Goal: Information Seeking & Learning: Learn about a topic

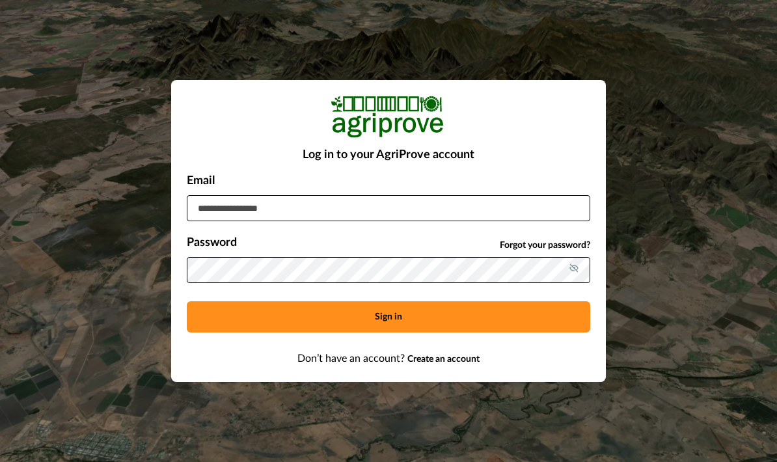
click at [347, 221] on input at bounding box center [389, 208] width 404 height 26
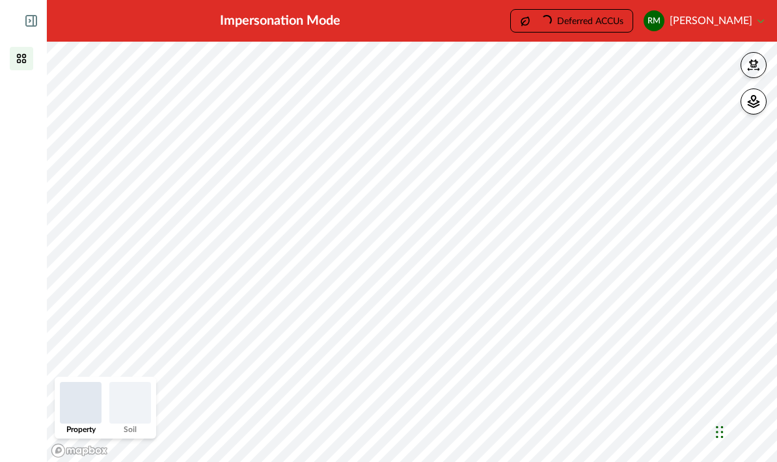
click at [755, 60] on icon "button" at bounding box center [753, 65] width 13 height 13
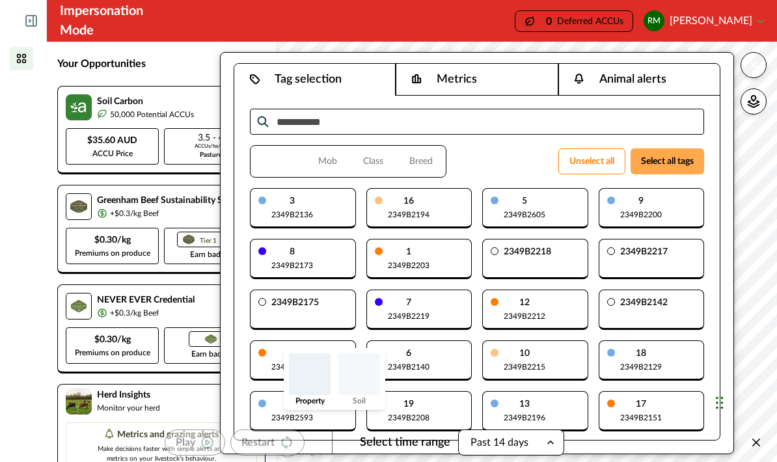
click at [669, 163] on button "Select all tags" at bounding box center [668, 161] width 74 height 26
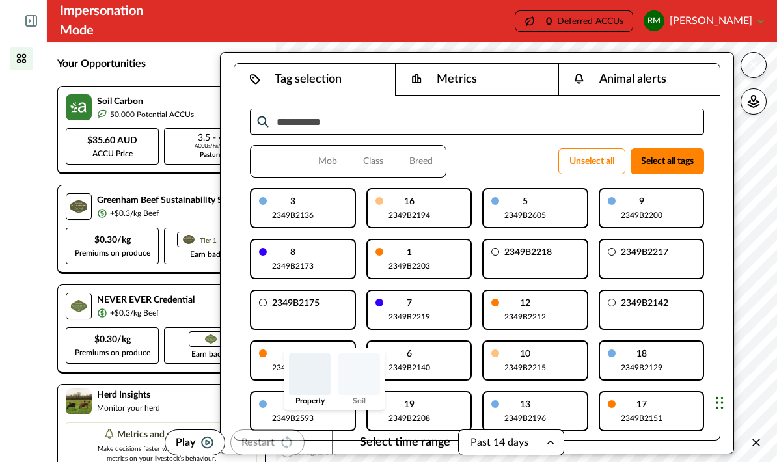
click at [500, 77] on button "Metrics" at bounding box center [477, 80] width 162 height 32
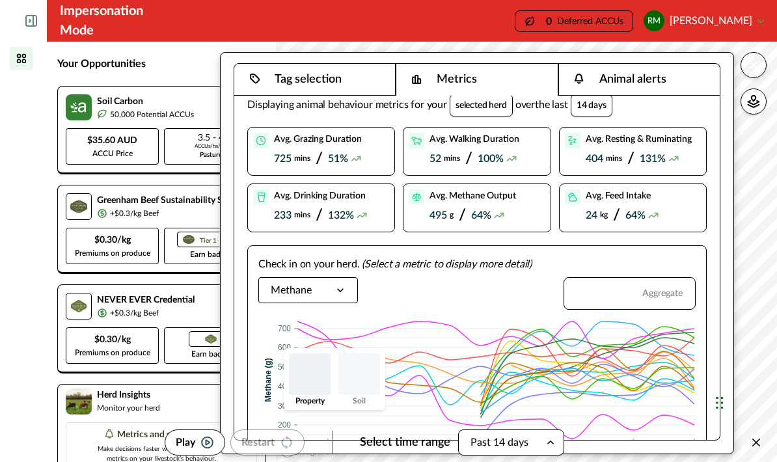
scroll to position [31, 0]
click at [757, 102] on icon "button" at bounding box center [754, 104] width 11 height 7
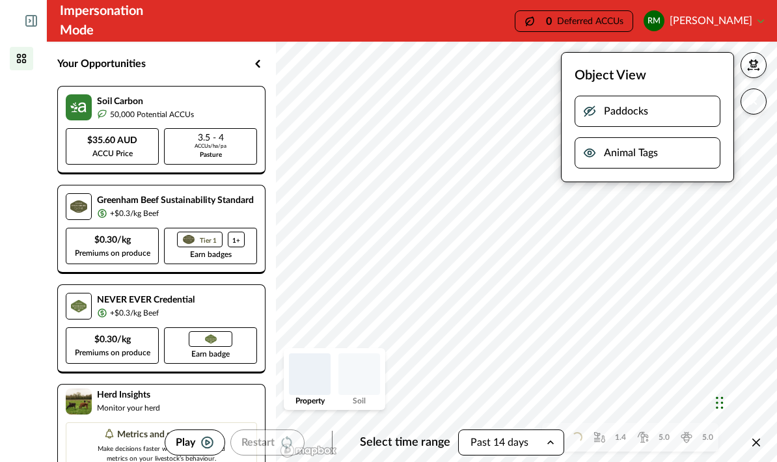
click at [594, 107] on icon "button" at bounding box center [590, 112] width 10 height 10
click at [592, 114] on icon "button" at bounding box center [589, 111] width 13 height 13
click at [594, 157] on icon "button" at bounding box center [589, 152] width 13 height 13
click at [203, 443] on icon "button" at bounding box center [208, 442] width 14 height 13
click at [756, 100] on icon "button" at bounding box center [753, 101] width 5 height 5
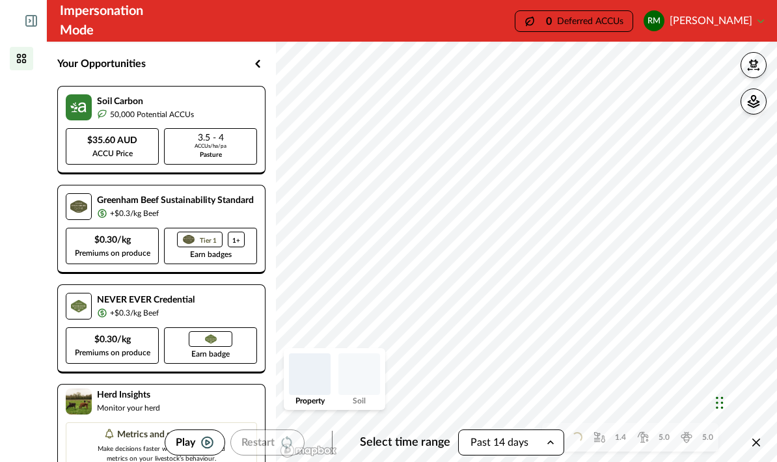
click at [195, 438] on p "Play" at bounding box center [186, 443] width 20 height 16
click at [265, 63] on icon "button" at bounding box center [258, 64] width 16 height 16
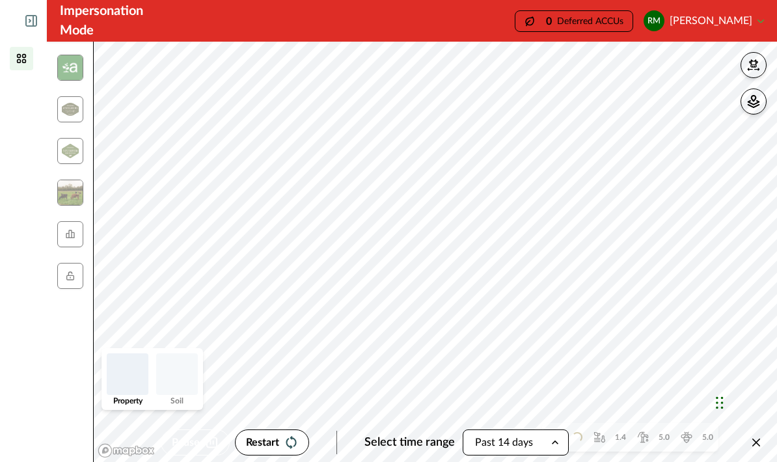
click at [758, 63] on icon "button" at bounding box center [753, 63] width 9 height 8
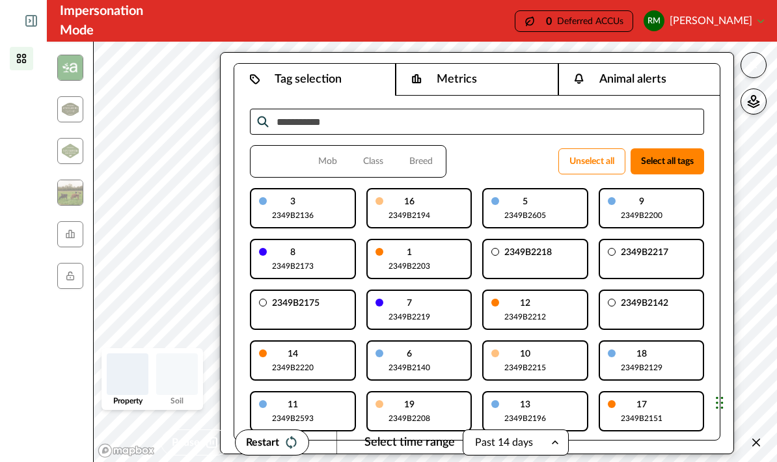
click at [497, 78] on button "Metrics" at bounding box center [477, 80] width 162 height 32
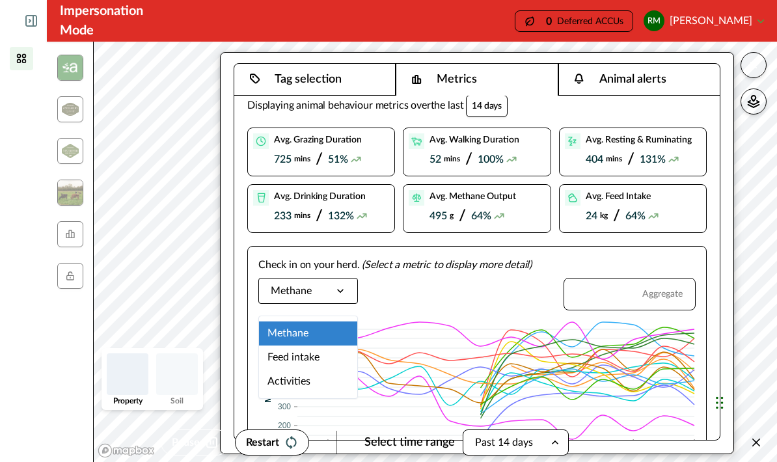
click at [313, 370] on div "Activities" at bounding box center [308, 382] width 98 height 24
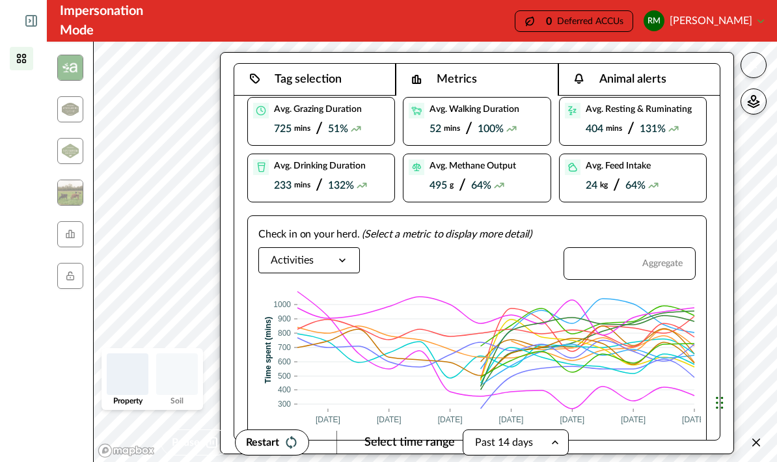
scroll to position [62, 0]
click at [383, 447] on span at bounding box center [387, 453] width 22 height 13
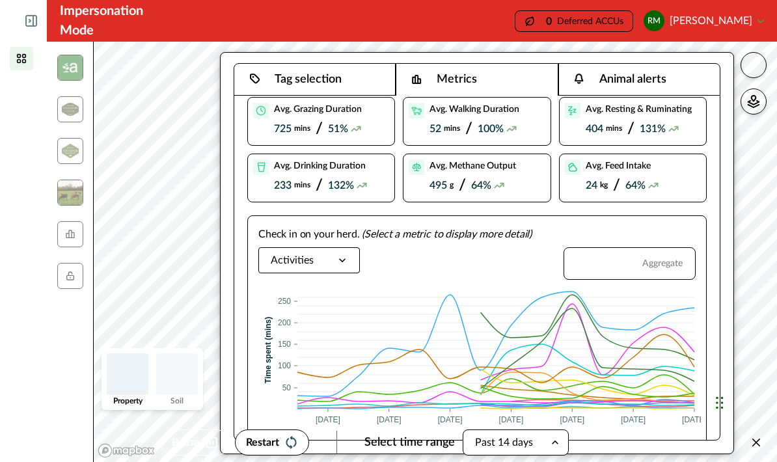
click at [757, 63] on icon "button" at bounding box center [753, 65] width 5 height 5
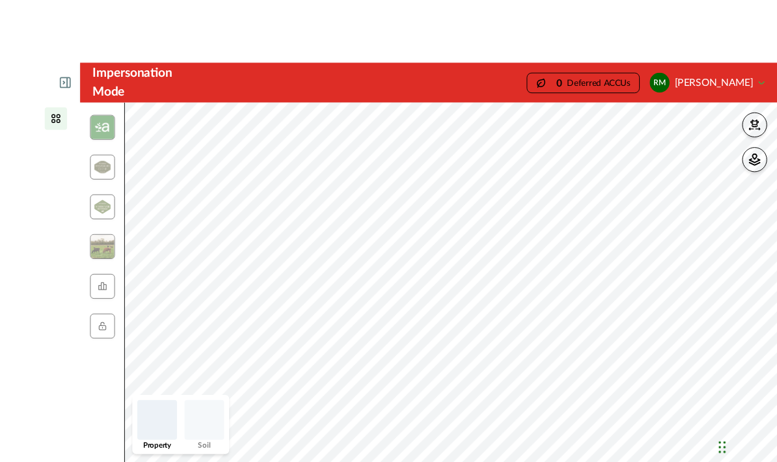
scroll to position [52, 0]
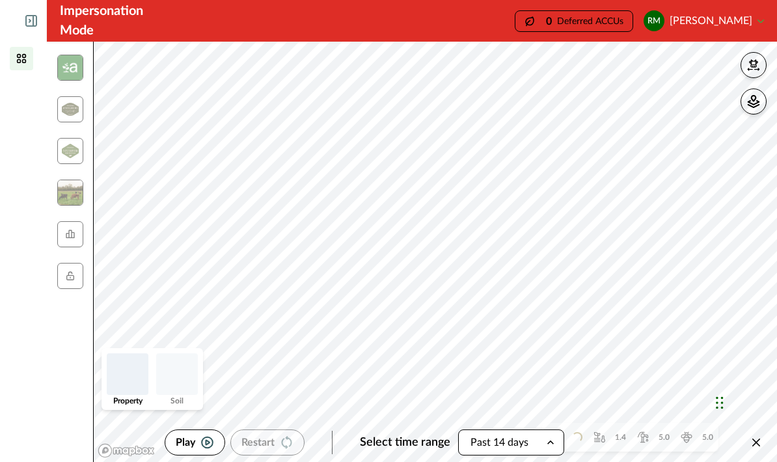
click at [763, 52] on button "button" at bounding box center [754, 65] width 26 height 26
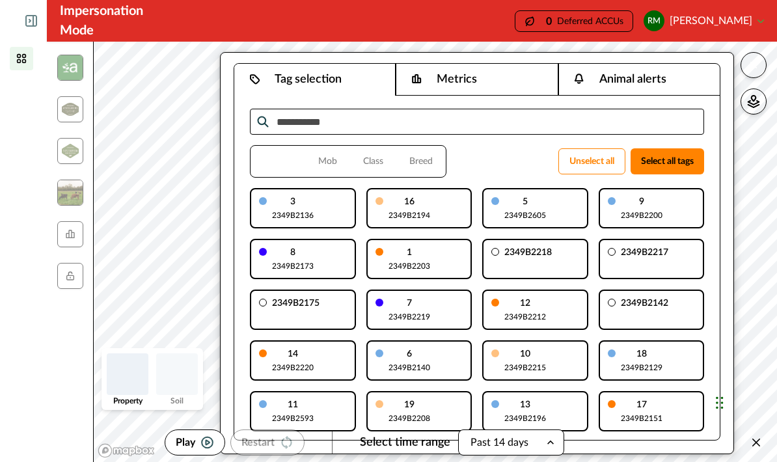
click at [759, 59] on icon "button" at bounding box center [753, 65] width 13 height 13
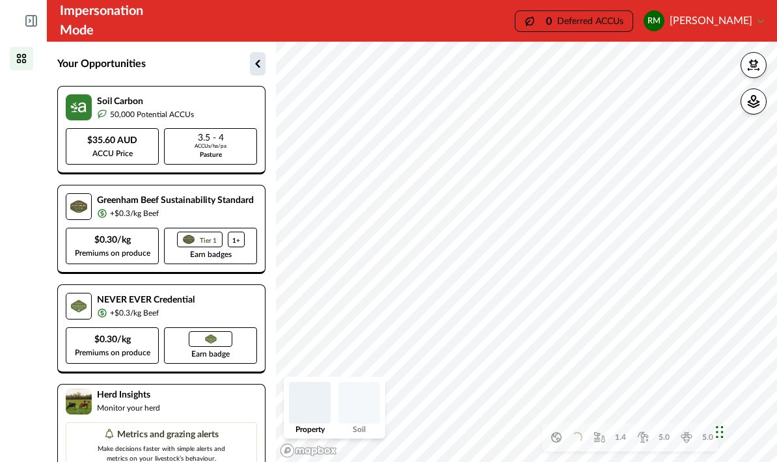
click at [258, 67] on icon "button" at bounding box center [257, 64] width 5 height 8
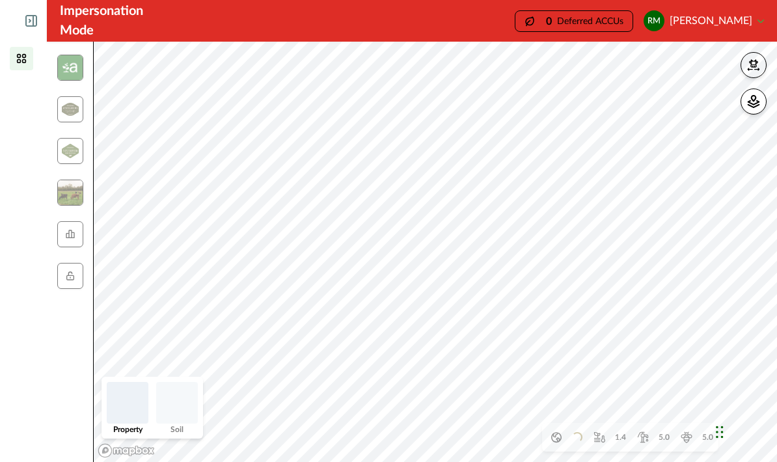
click at [758, 67] on icon "button" at bounding box center [753, 65] width 13 height 13
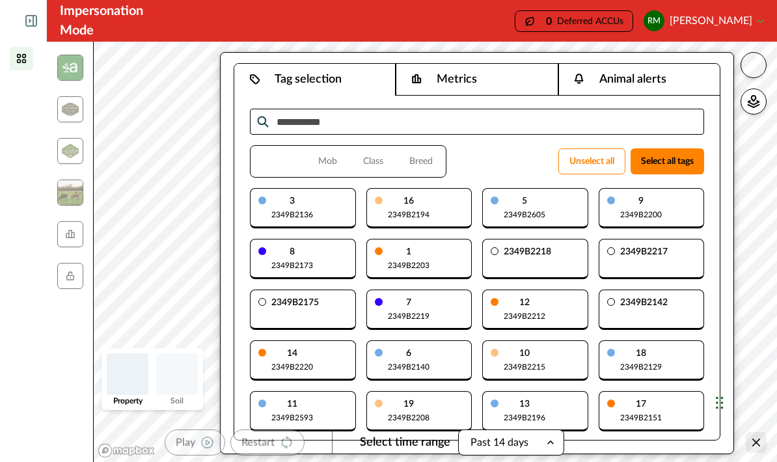
click at [757, 439] on icon "Close" at bounding box center [757, 443] width 8 height 8
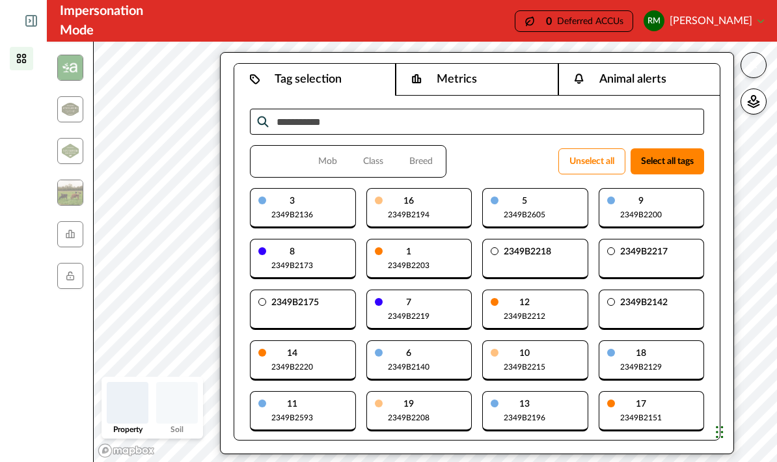
click at [758, 63] on icon "button" at bounding box center [753, 65] width 13 height 13
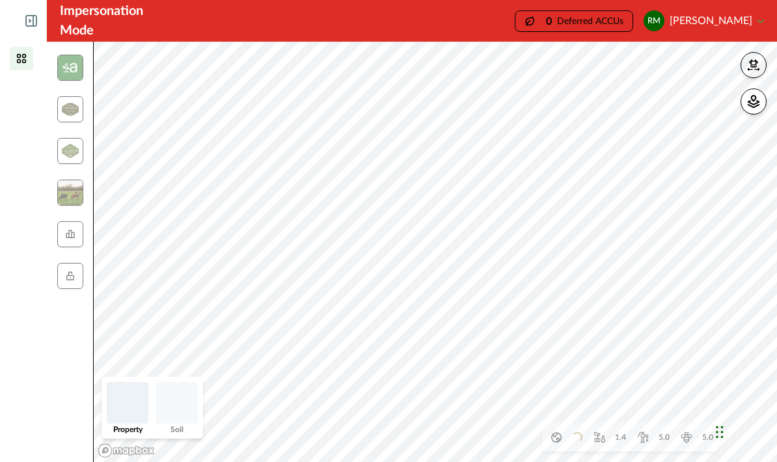
click at [765, 63] on button "button" at bounding box center [754, 65] width 26 height 26
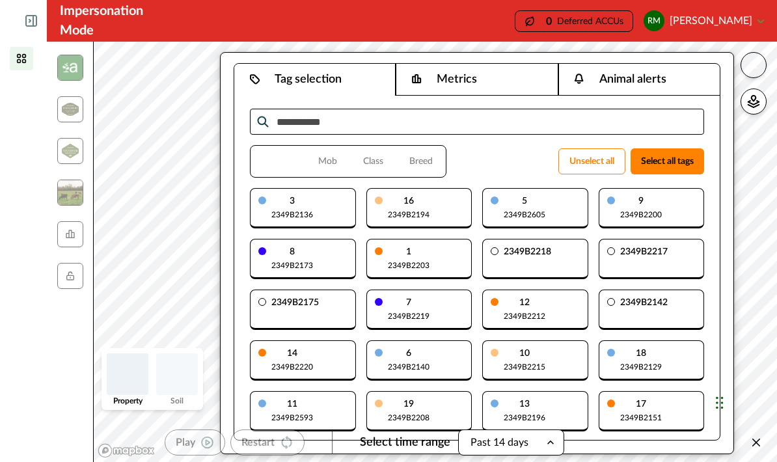
click at [495, 84] on button "Metrics" at bounding box center [477, 80] width 162 height 32
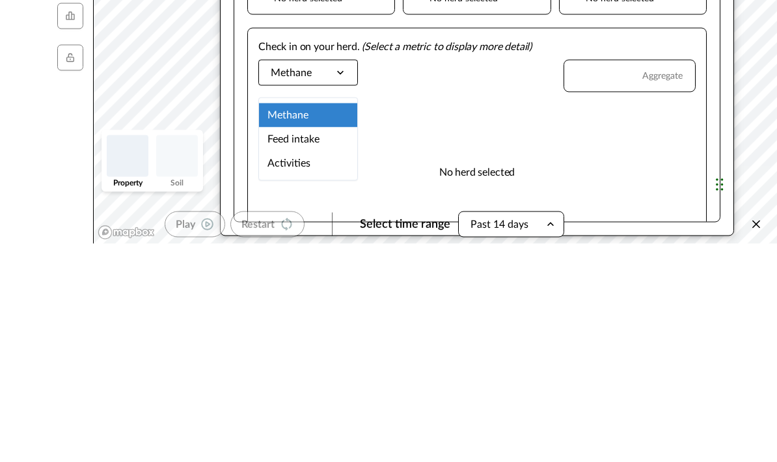
scroll to position [52, 0]
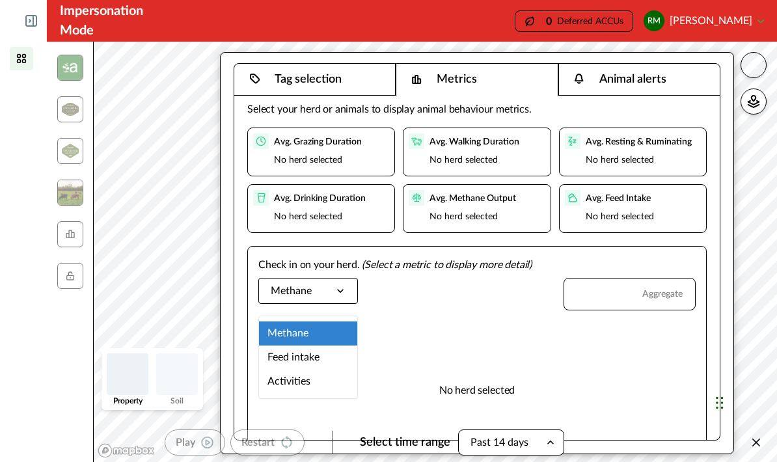
click at [316, 370] on div "Activities" at bounding box center [308, 382] width 98 height 24
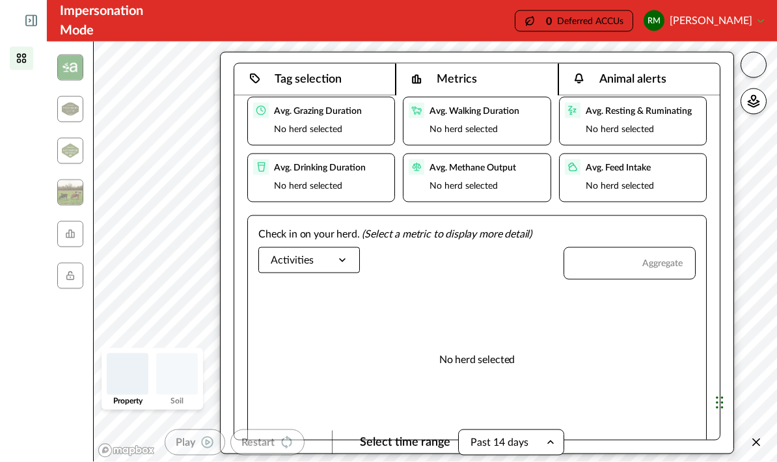
scroll to position [0, 0]
click at [27, 21] on icon at bounding box center [31, 21] width 10 height 10
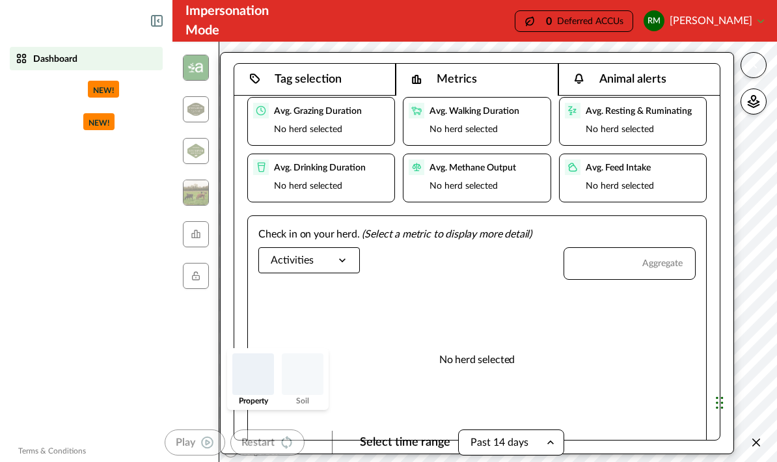
click at [159, 21] on icon at bounding box center [158, 21] width 1 height 3
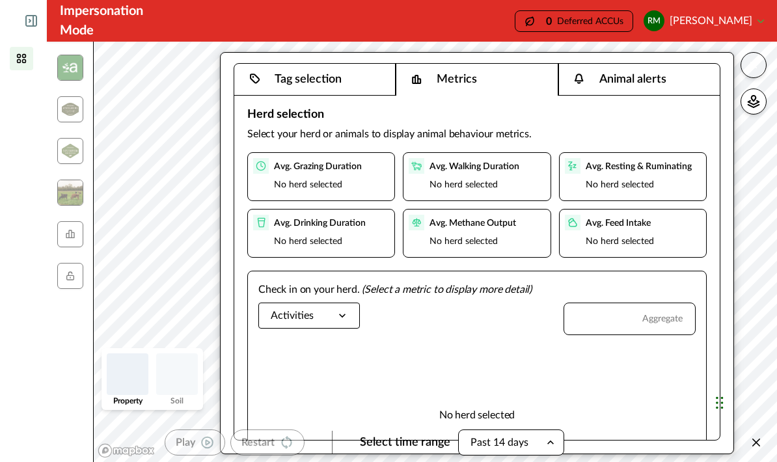
click at [345, 75] on button "Tag selection" at bounding box center [314, 80] width 161 height 32
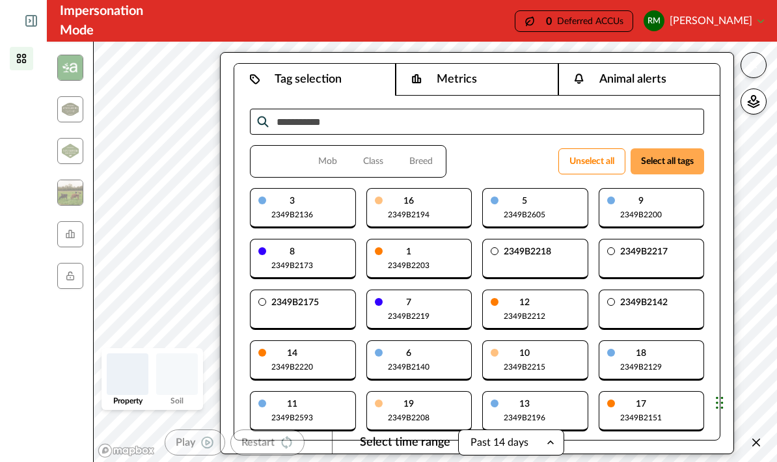
click at [675, 154] on button "Select all tags" at bounding box center [668, 161] width 74 height 26
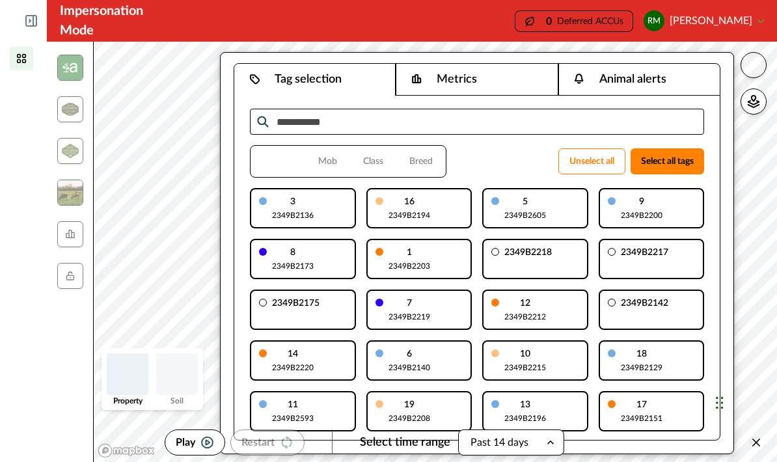
click at [510, 75] on button "Metrics" at bounding box center [477, 80] width 162 height 32
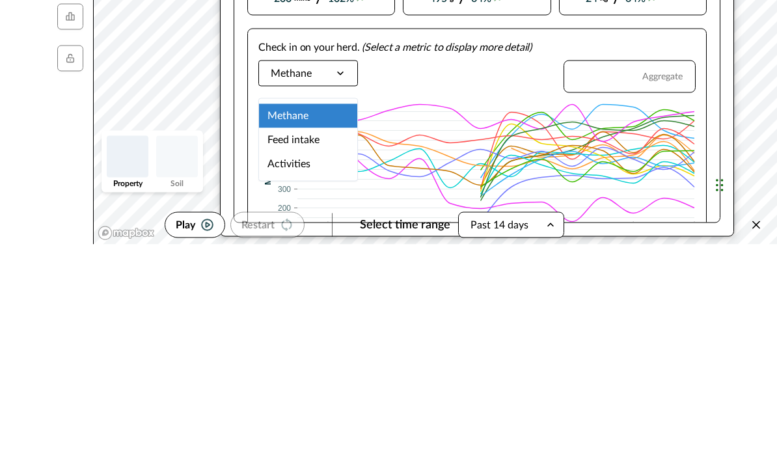
scroll to position [52, 0]
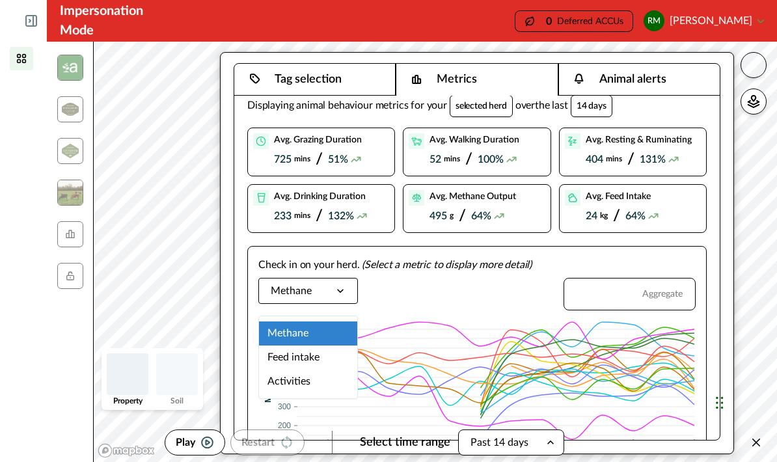
click at [305, 370] on div "Activities" at bounding box center [308, 382] width 98 height 24
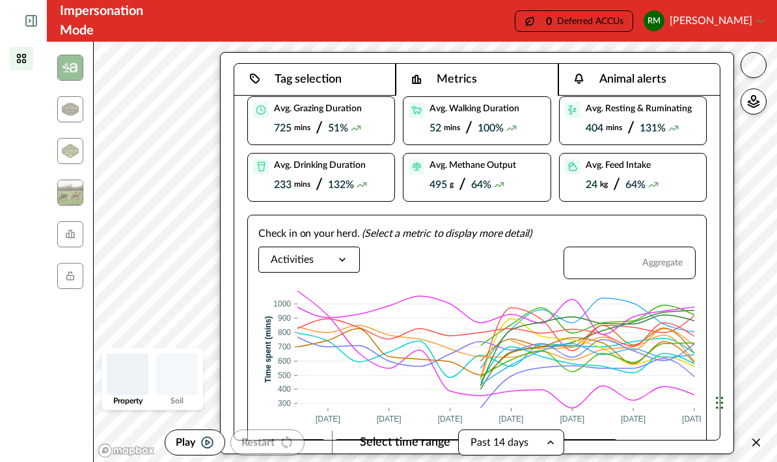
scroll to position [62, 0]
click at [761, 89] on button "button" at bounding box center [754, 102] width 26 height 26
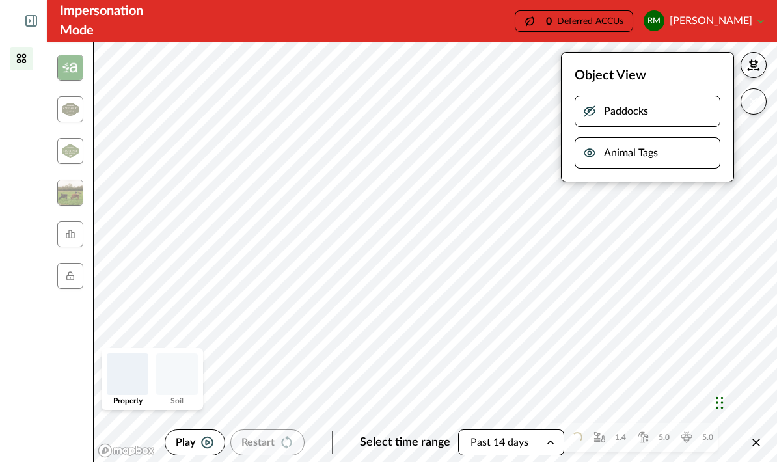
click at [760, 52] on button "button" at bounding box center [754, 65] width 26 height 26
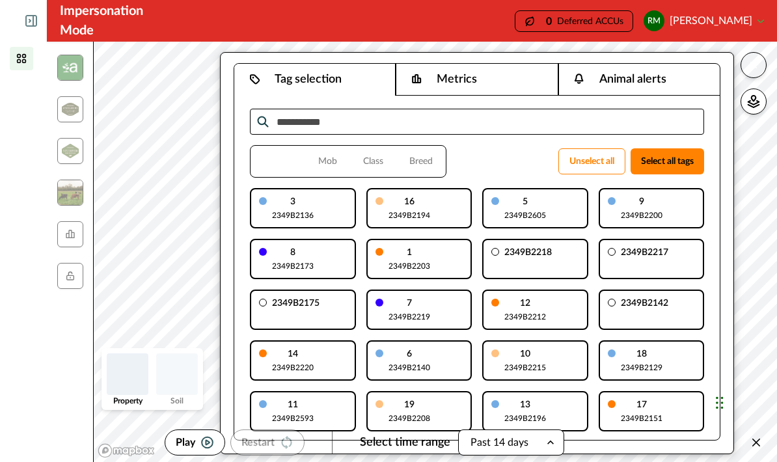
click at [501, 64] on button "Metrics" at bounding box center [477, 80] width 162 height 32
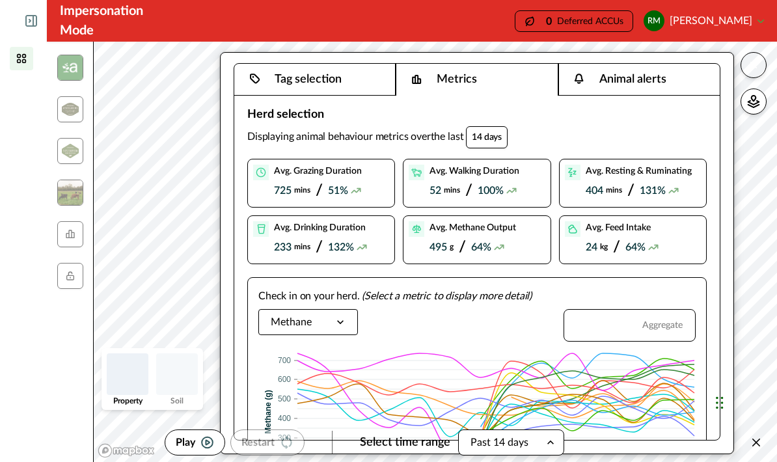
click at [362, 64] on button "Tag selection" at bounding box center [314, 80] width 161 height 32
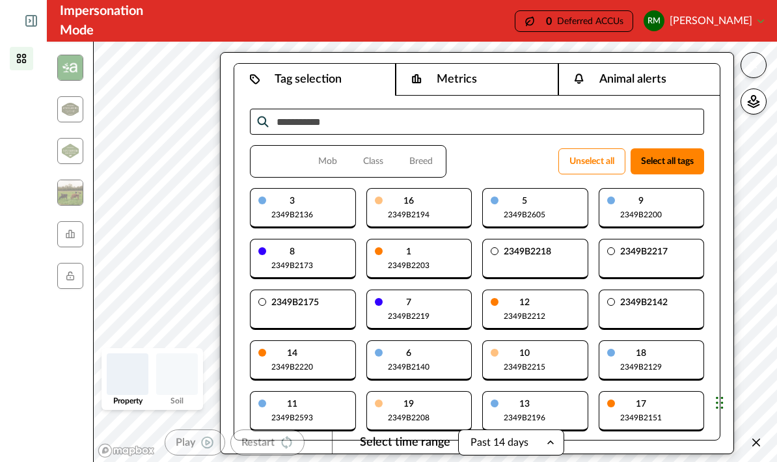
click at [757, 59] on icon "button" at bounding box center [753, 65] width 13 height 13
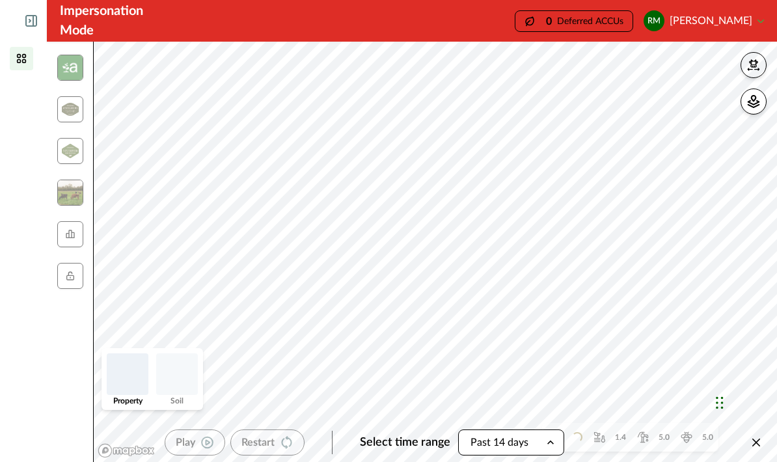
click at [758, 59] on icon "button" at bounding box center [753, 65] width 13 height 13
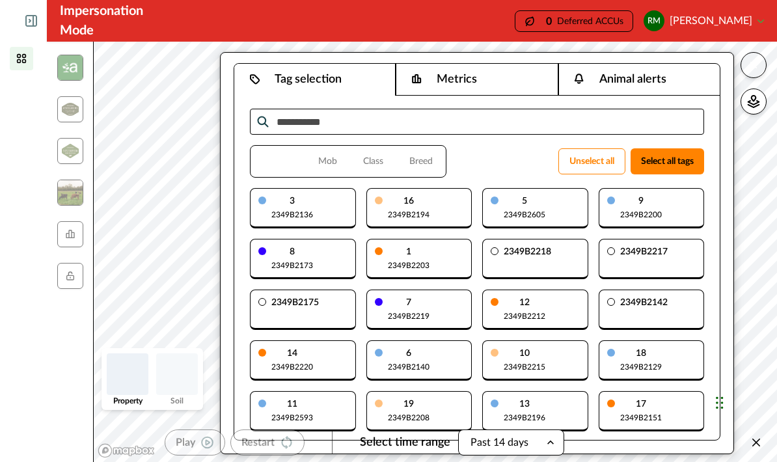
click at [759, 59] on icon "button" at bounding box center [753, 65] width 13 height 13
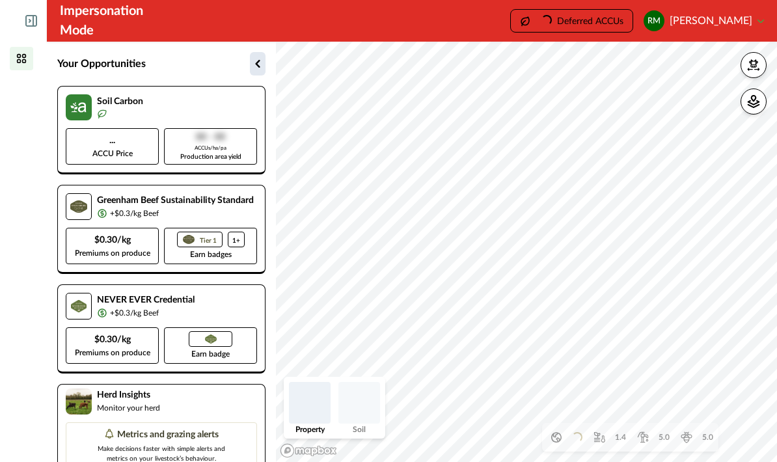
click at [259, 60] on icon "button" at bounding box center [258, 64] width 16 height 16
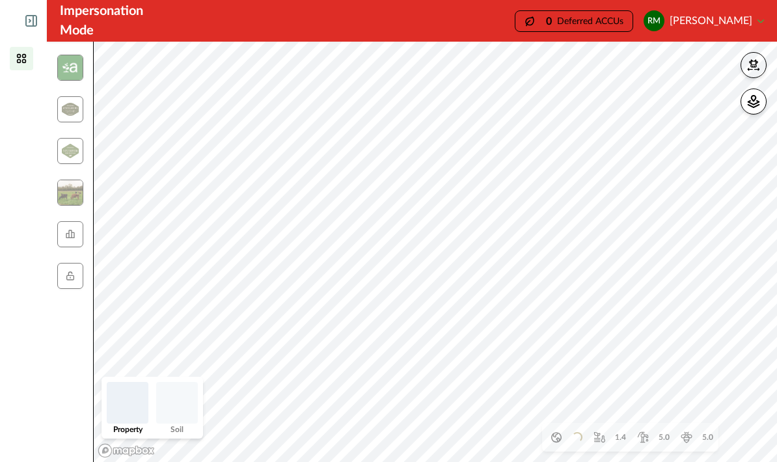
click at [762, 63] on button "button" at bounding box center [754, 65] width 26 height 26
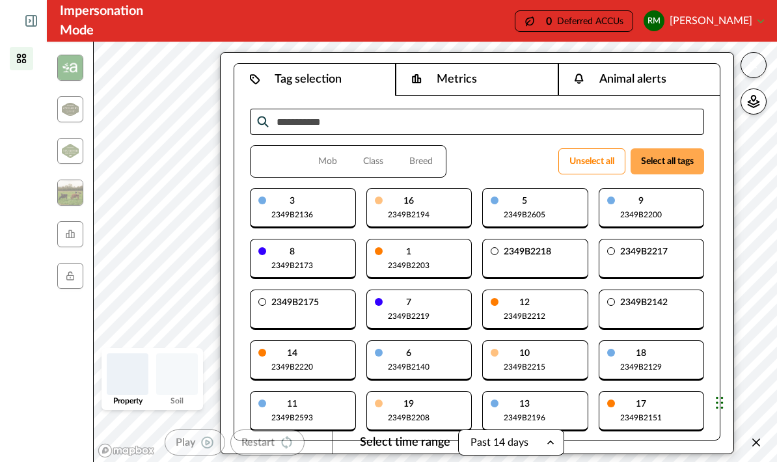
click at [678, 161] on button "Select all tags" at bounding box center [668, 161] width 74 height 26
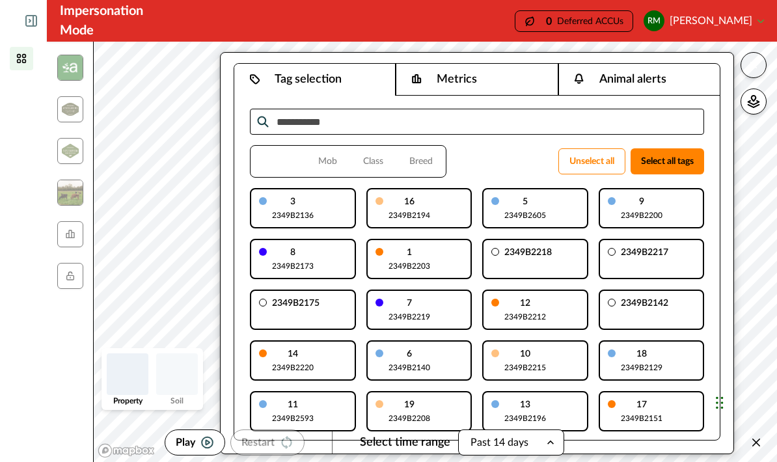
click at [510, 73] on button "Metrics" at bounding box center [477, 80] width 162 height 32
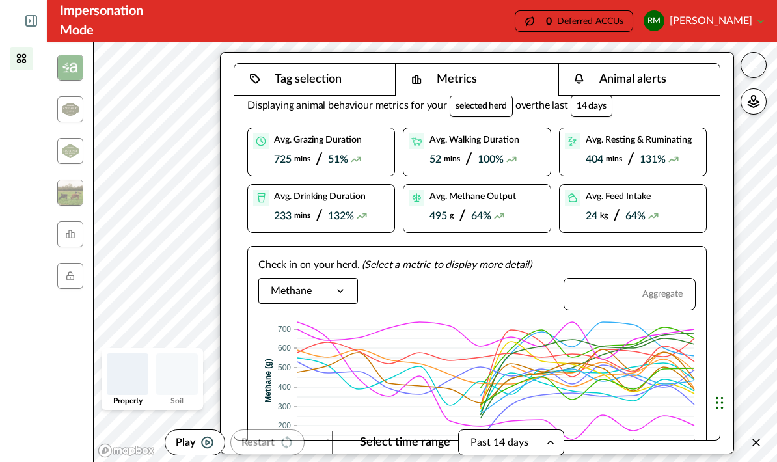
click at [32, 16] on icon at bounding box center [31, 21] width 10 height 10
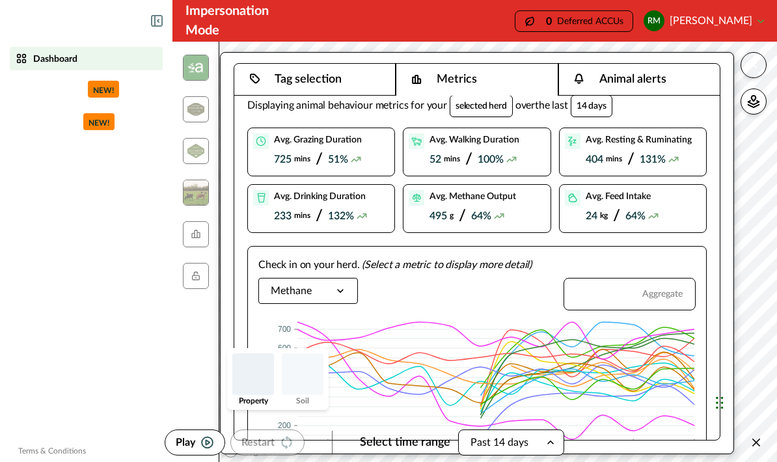
click at [761, 62] on button "button" at bounding box center [754, 65] width 26 height 26
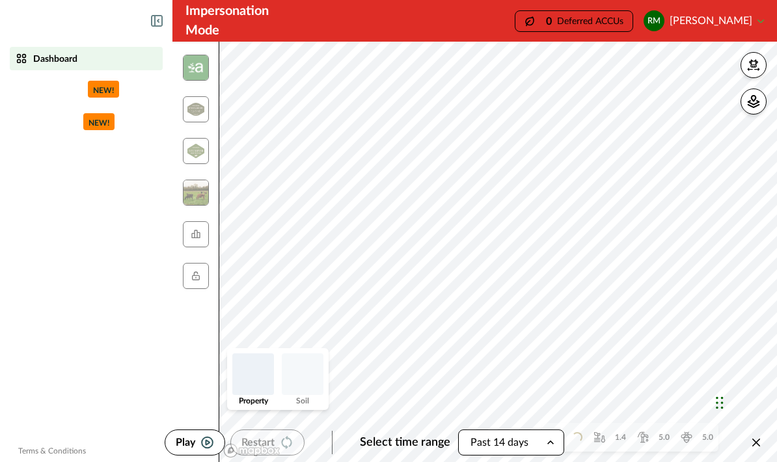
click at [152, 18] on icon at bounding box center [157, 21] width 12 height 12
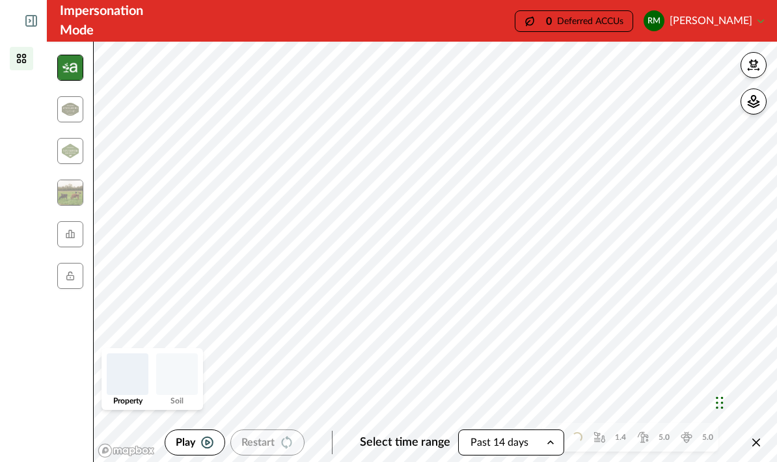
click at [74, 64] on img at bounding box center [70, 68] width 26 height 26
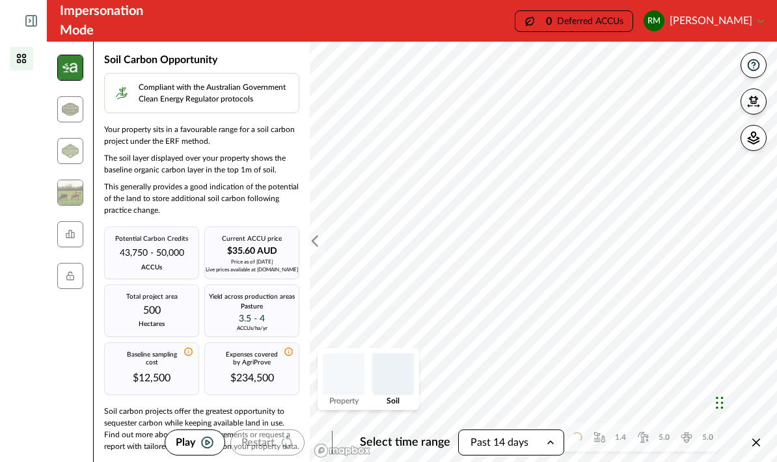
click at [759, 98] on icon "button" at bounding box center [753, 101] width 13 height 13
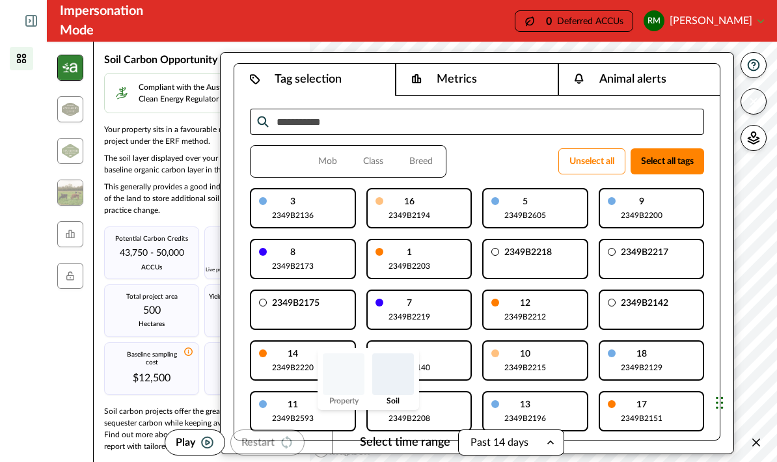
click at [759, 102] on icon "button" at bounding box center [753, 101] width 13 height 13
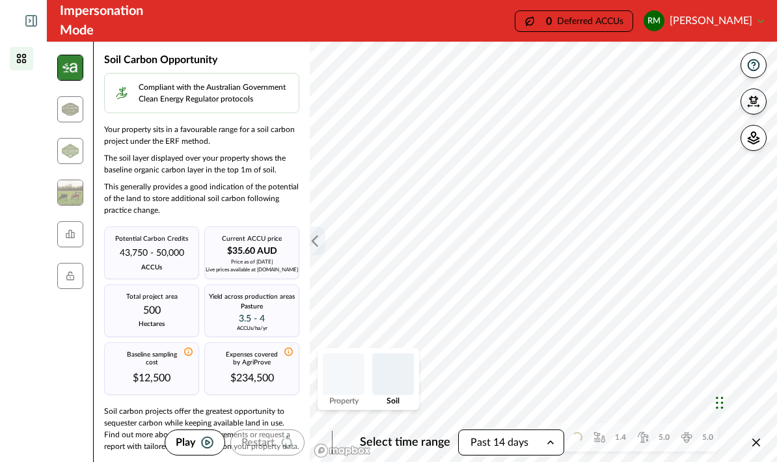
click at [309, 247] on icon "button" at bounding box center [315, 240] width 13 height 13
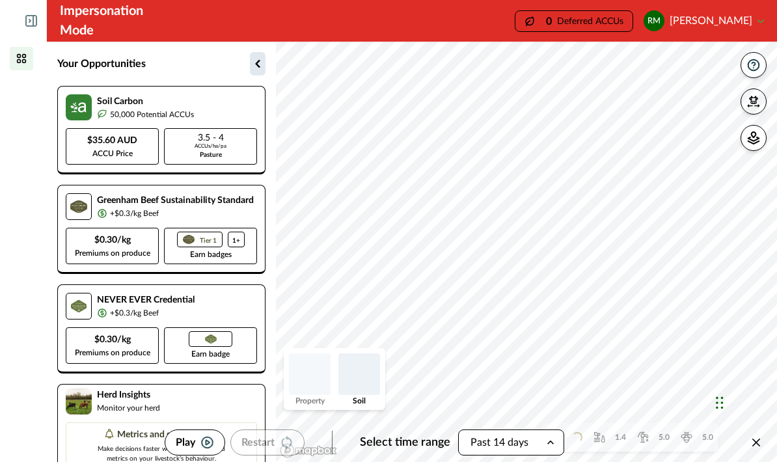
click at [264, 61] on icon "button" at bounding box center [258, 64] width 16 height 16
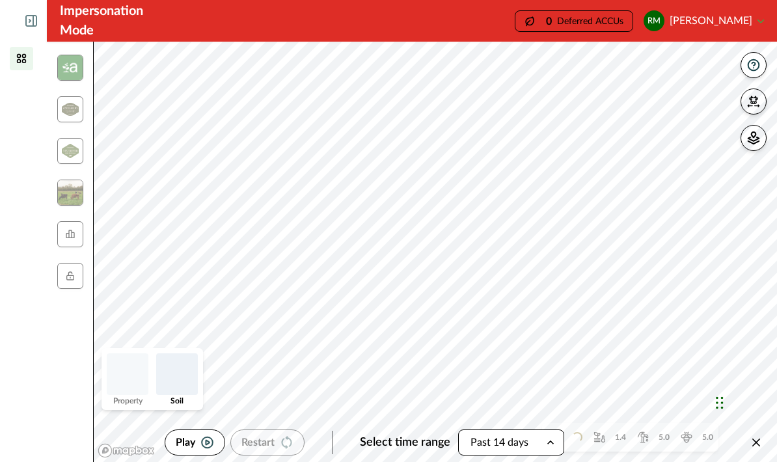
click at [759, 136] on icon "button" at bounding box center [753, 138] width 13 height 13
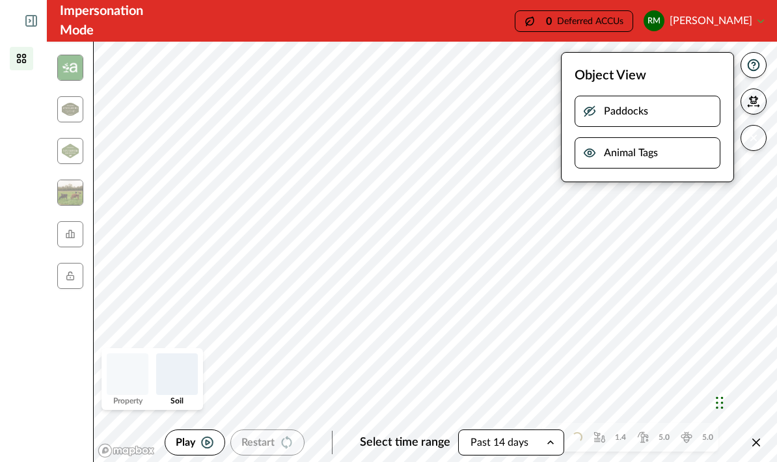
click at [609, 112] on p "Paddocks" at bounding box center [626, 112] width 44 height 16
click at [592, 114] on icon "button" at bounding box center [589, 111] width 13 height 13
click at [593, 153] on icon "button" at bounding box center [589, 152] width 13 height 13
click at [178, 376] on img at bounding box center [177, 375] width 42 height 42
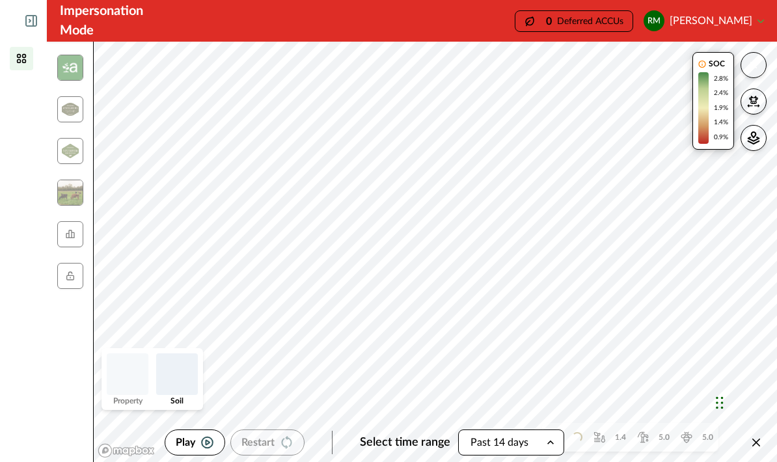
click at [184, 370] on img at bounding box center [177, 375] width 42 height 42
click at [126, 371] on img at bounding box center [128, 375] width 42 height 42
click at [759, 438] on button "Close" at bounding box center [756, 442] width 21 height 21
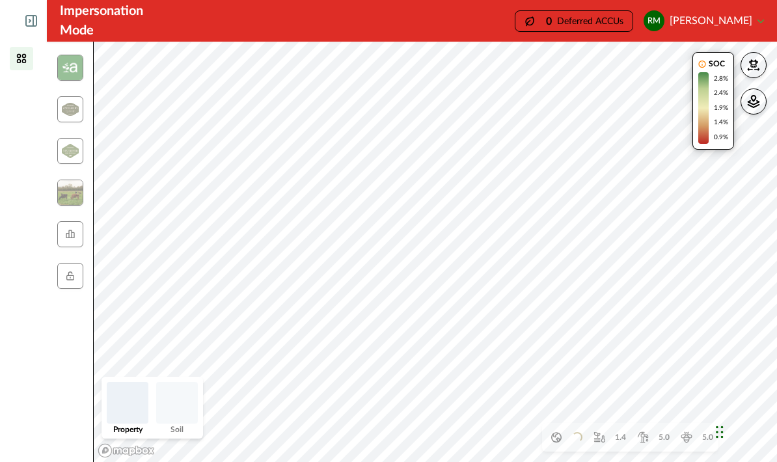
click at [761, 64] on button "button" at bounding box center [754, 65] width 26 height 26
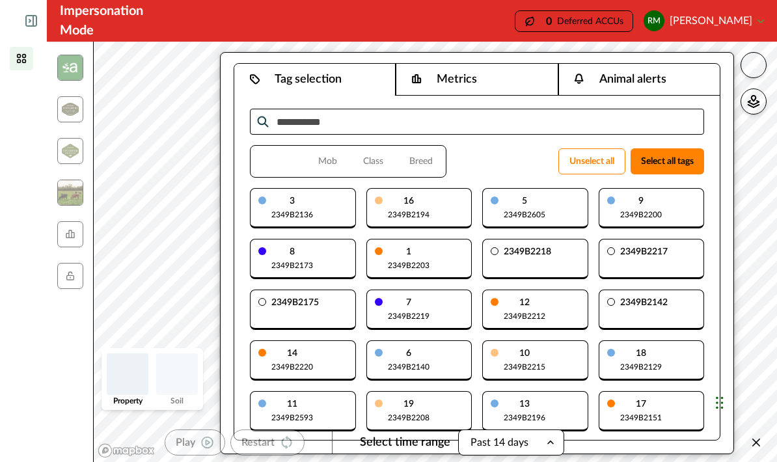
click at [757, 68] on icon "button" at bounding box center [753, 65] width 5 height 5
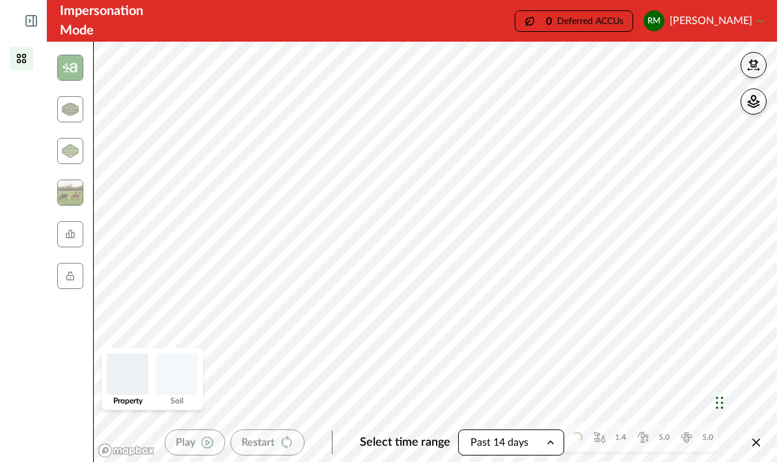
click at [619, 22] on p "Deferred ACCUs" at bounding box center [590, 21] width 66 height 10
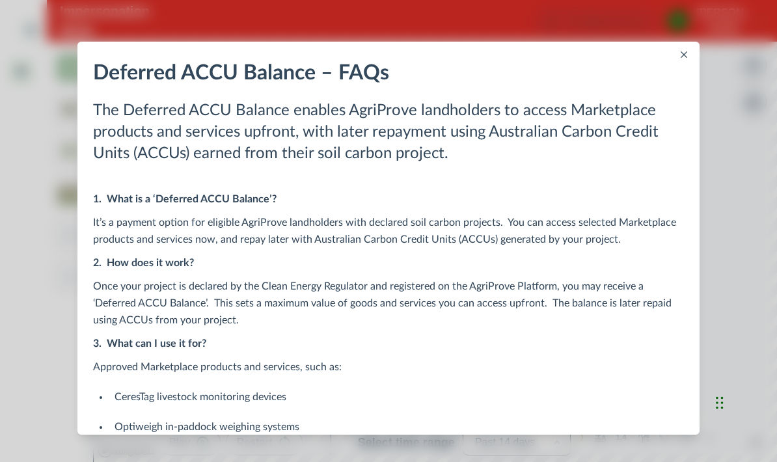
click at [690, 58] on button "Close" at bounding box center [685, 55] width 16 height 16
